Goal: Find specific page/section

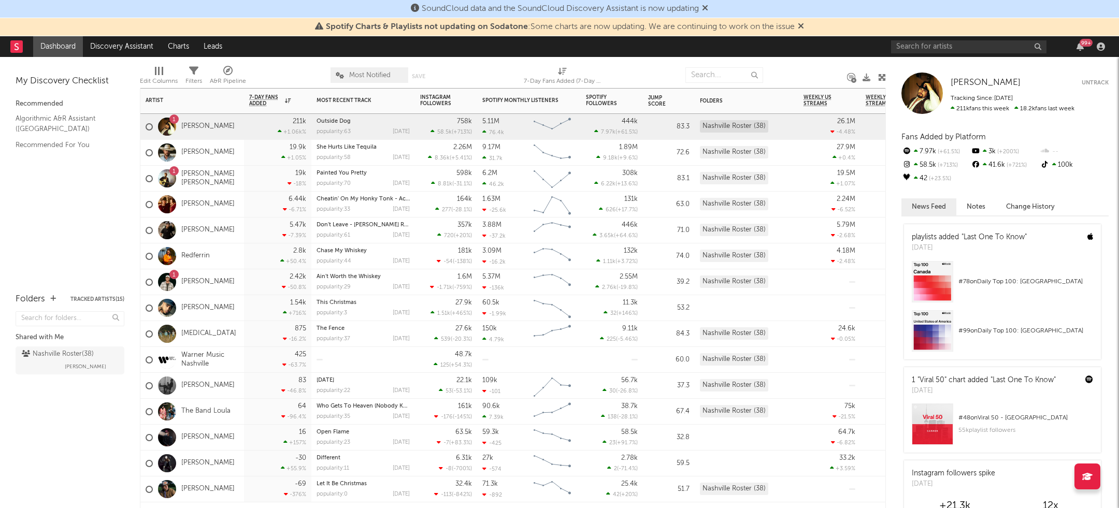
click at [205, 115] on div "1 [PERSON_NAME]" at bounding box center [190, 127] width 89 height 30
click at [205, 122] on link "[PERSON_NAME]" at bounding box center [207, 126] width 53 height 9
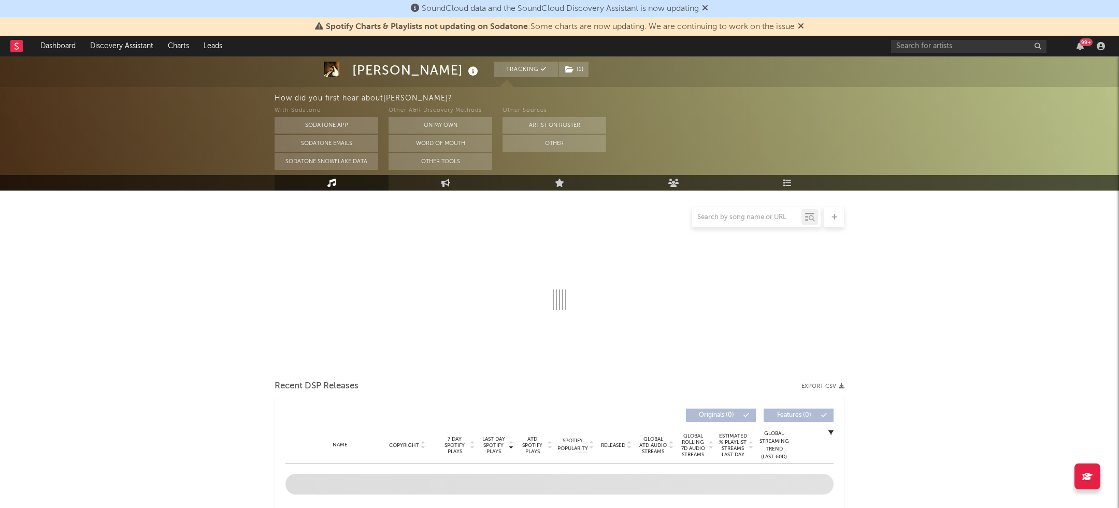
scroll to position [289, 0]
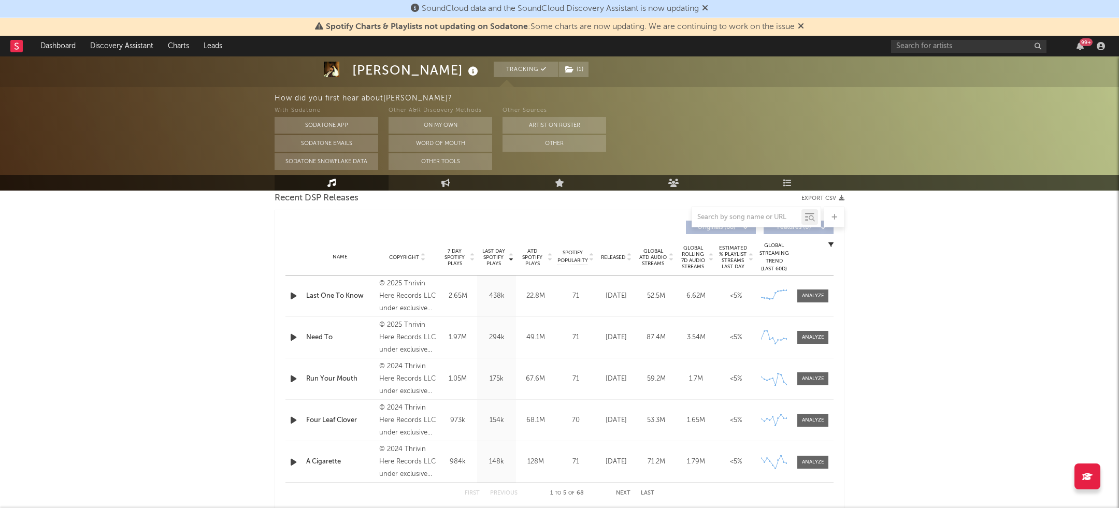
select select "6m"
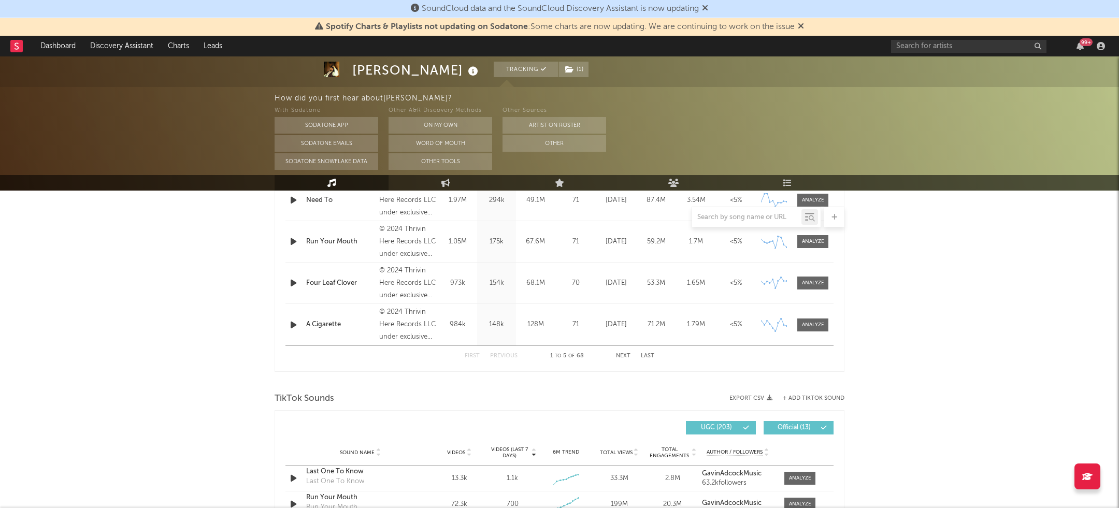
scroll to position [471, 0]
